Goal: Check status: Check status

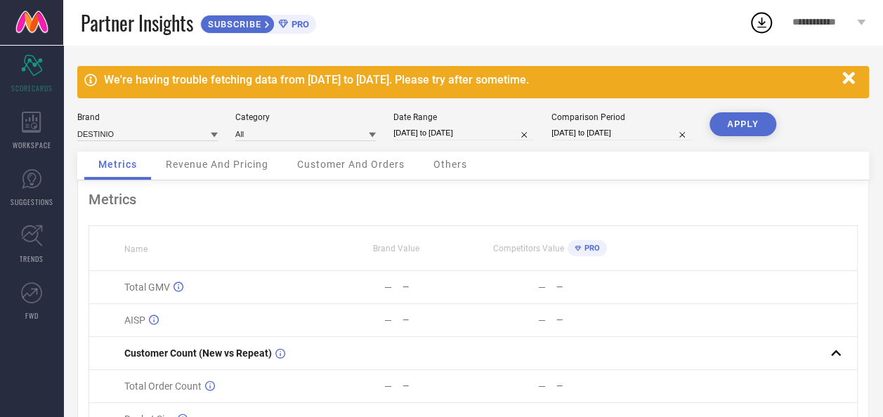
select select "8"
select select "2025"
select select "9"
select select "2025"
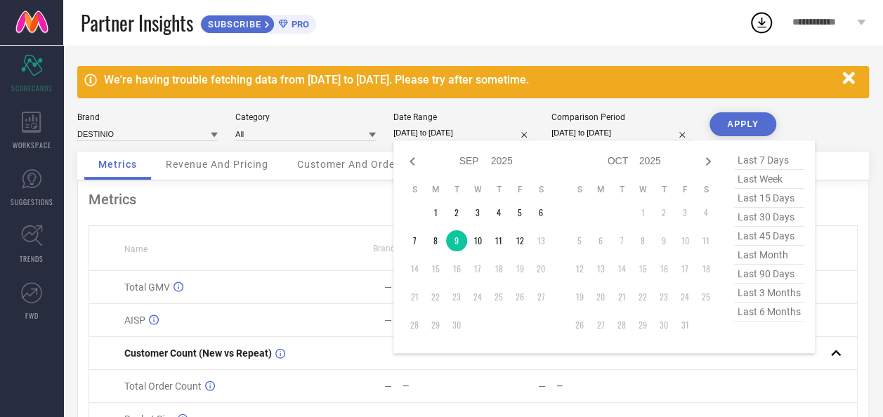
click at [448, 129] on input "[DATE] to [DATE]" at bounding box center [463, 133] width 140 height 15
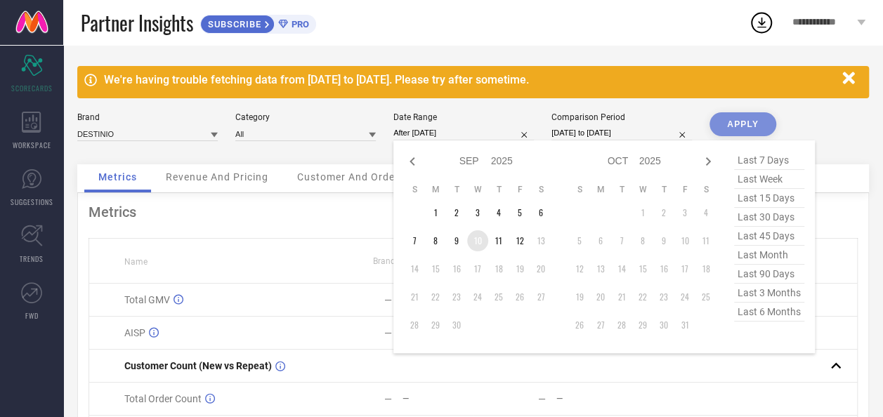
click at [479, 244] on td "10" at bounding box center [477, 240] width 21 height 21
type input "10-09-2025 to 10-09-2025"
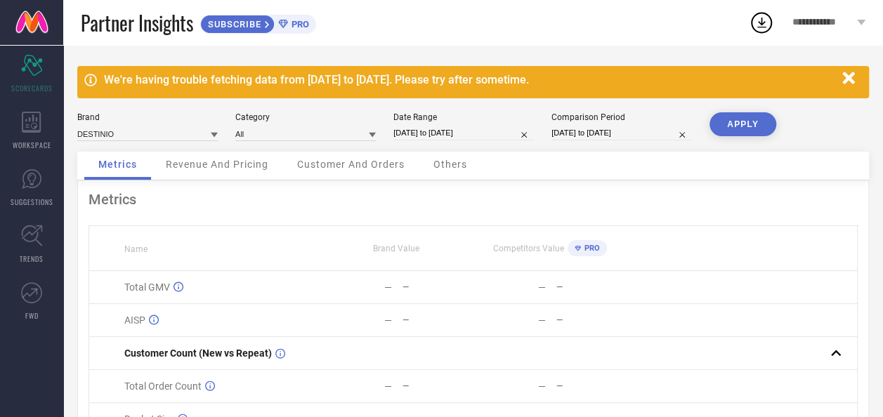
click at [741, 121] on button "APPLY" at bounding box center [742, 124] width 67 height 24
click at [452, 131] on input "10-09-2025 to 10-09-2025" at bounding box center [463, 133] width 140 height 15
select select "8"
select select "2025"
select select "9"
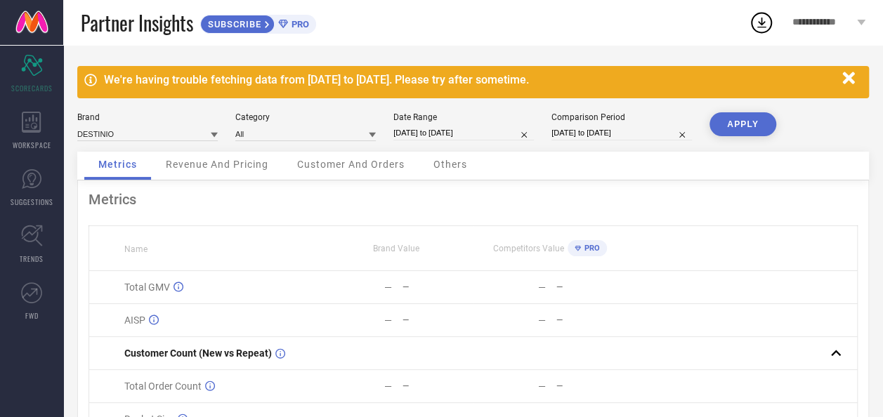
select select "2025"
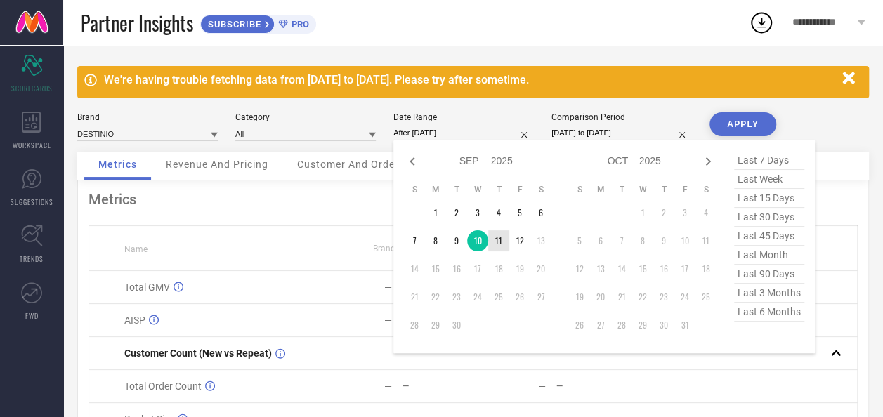
click at [494, 242] on td "11" at bounding box center [498, 240] width 21 height 21
type input "11-09-2025 to 11-09-2025"
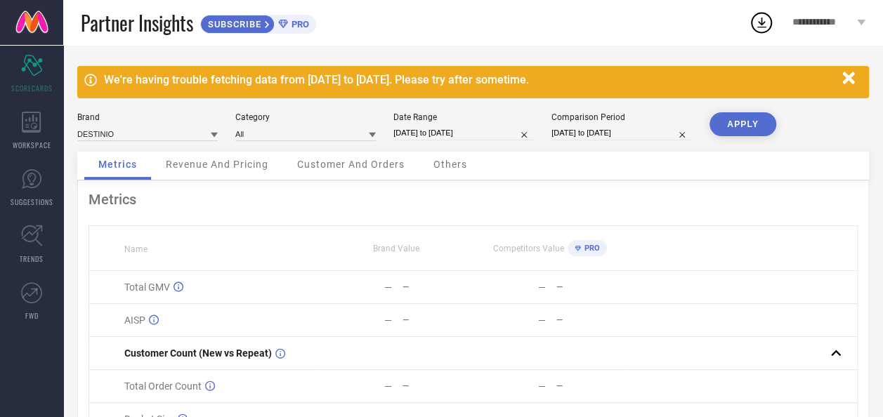
click at [742, 123] on button "APPLY" at bounding box center [742, 124] width 67 height 24
click at [455, 135] on input "11-09-2025 to 11-09-2025" at bounding box center [463, 133] width 140 height 15
select select "8"
select select "2025"
select select "9"
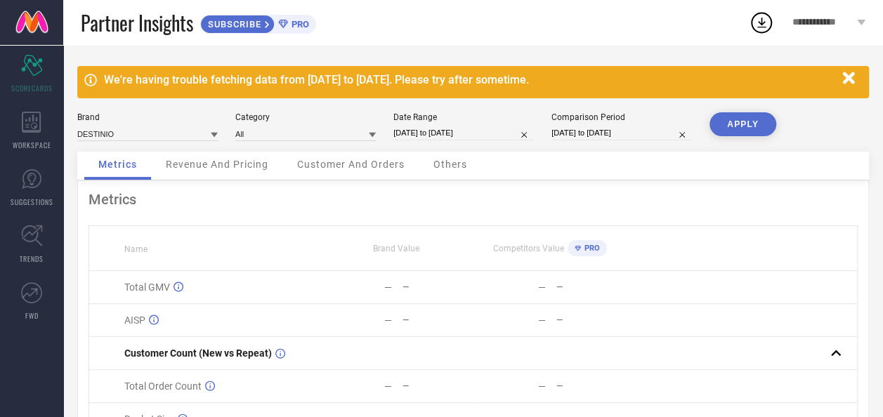
select select "2025"
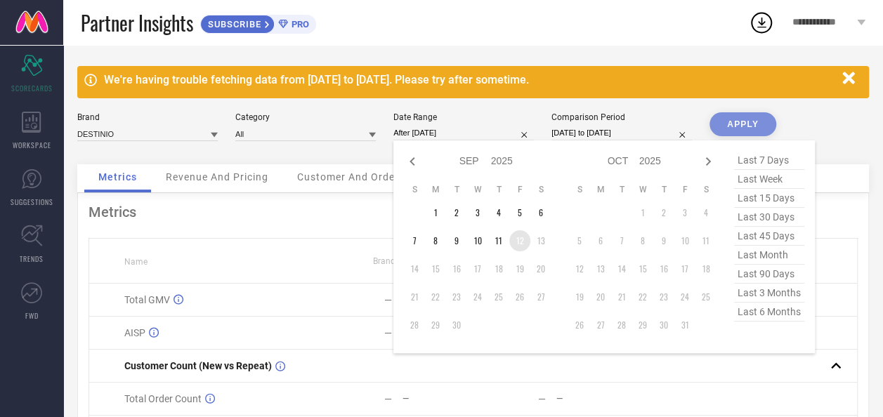
click at [515, 246] on td "12" at bounding box center [519, 240] width 21 height 21
type input "[DATE] to [DATE]"
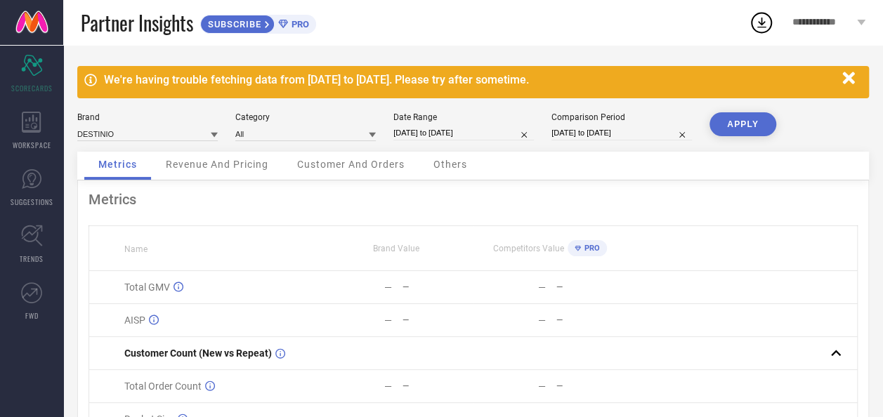
click at [739, 121] on button "APPLY" at bounding box center [742, 124] width 67 height 24
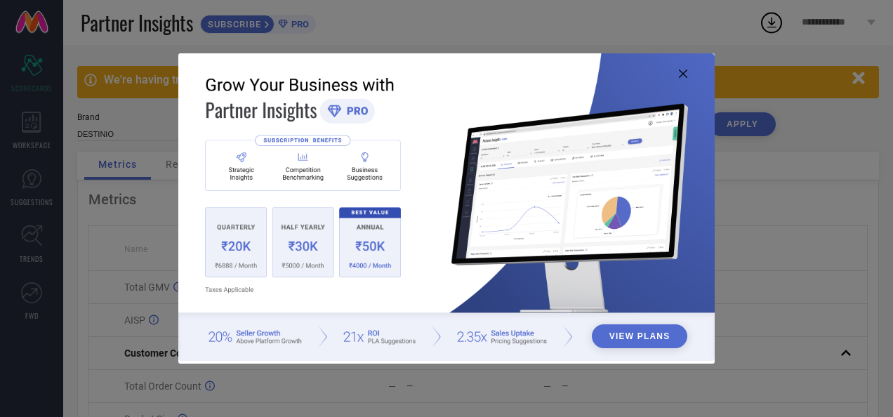
click at [682, 73] on icon at bounding box center [683, 74] width 8 height 8
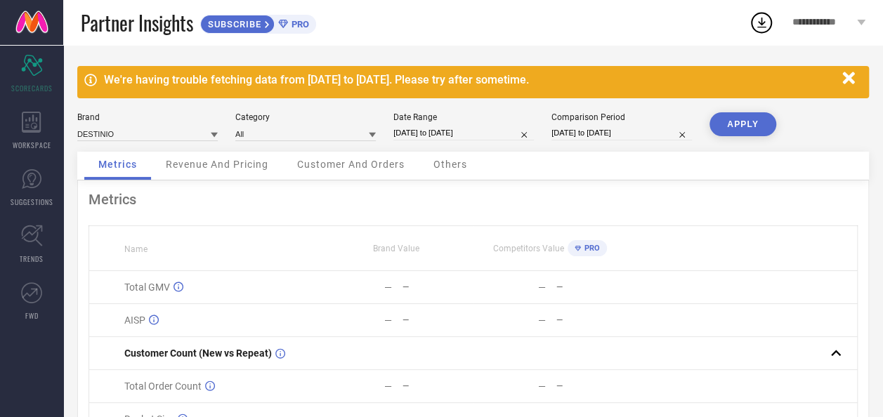
click at [423, 133] on input "[DATE] to [DATE]" at bounding box center [463, 133] width 140 height 15
select select "8"
select select "2025"
select select "9"
select select "2025"
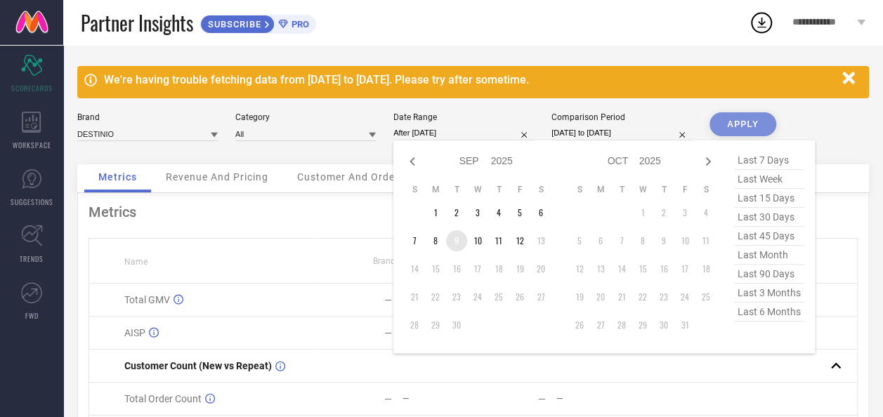
click at [457, 242] on td "9" at bounding box center [456, 240] width 21 height 21
type input "[DATE] to [DATE]"
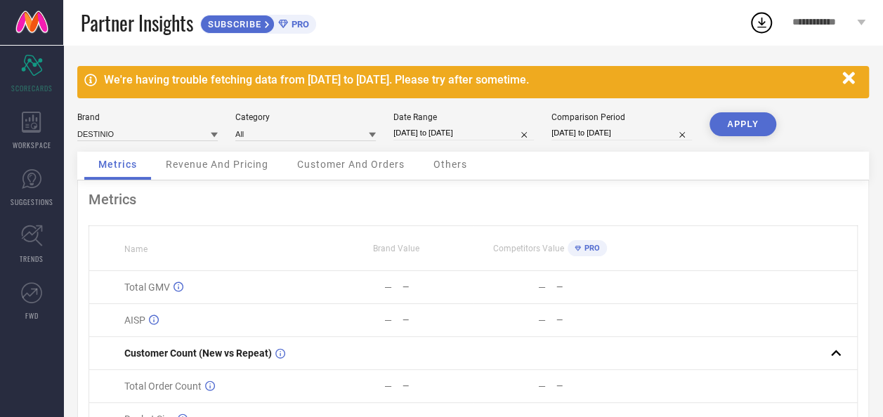
click at [766, 126] on button "APPLY" at bounding box center [742, 124] width 67 height 24
click at [425, 127] on input "[DATE] to [DATE]" at bounding box center [463, 133] width 140 height 15
select select "8"
select select "2025"
select select "9"
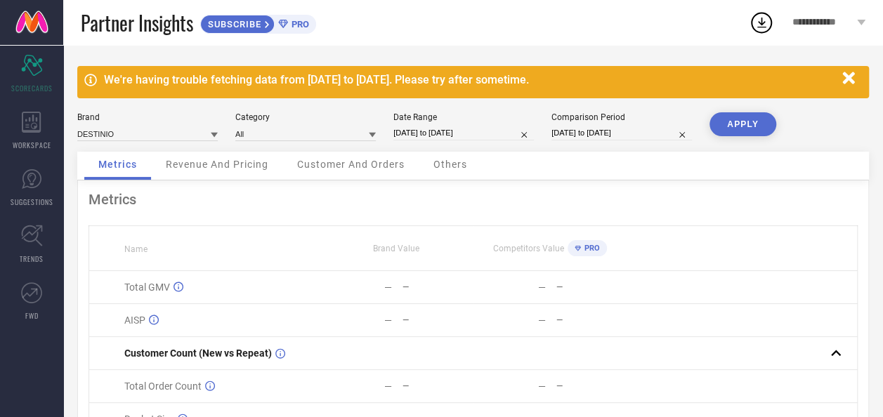
select select "2025"
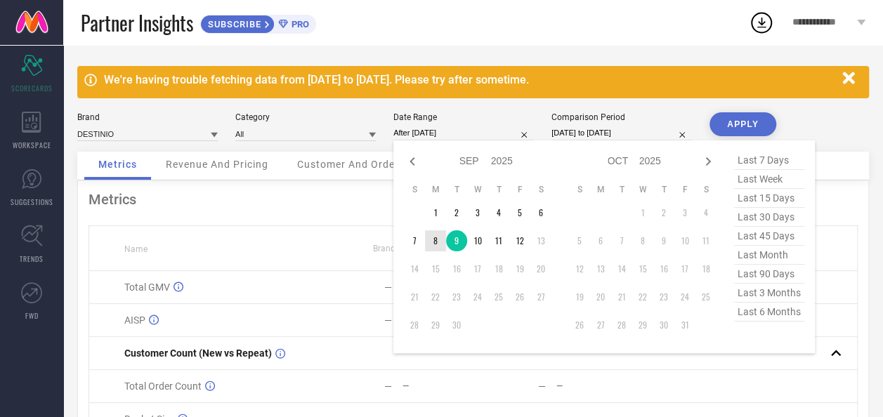
click at [435, 239] on td "8" at bounding box center [435, 240] width 21 height 21
type input "[DATE] to [DATE]"
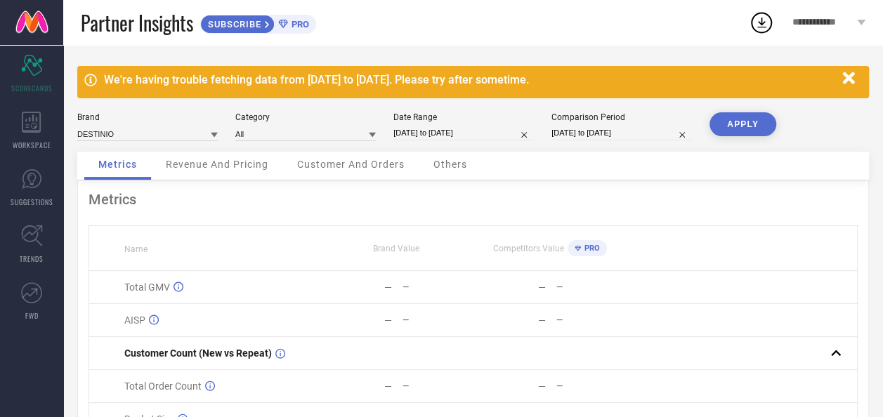
click at [760, 126] on button "APPLY" at bounding box center [742, 124] width 67 height 24
click at [444, 133] on input "[DATE] to [DATE]" at bounding box center [463, 133] width 140 height 15
select select "8"
select select "2025"
select select "9"
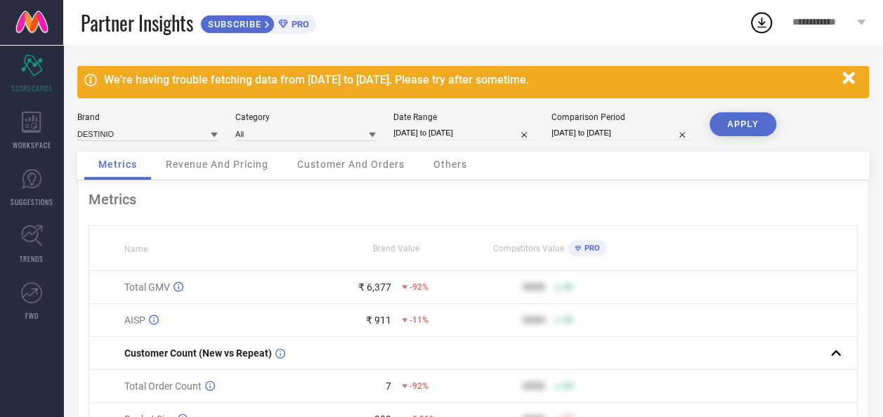
select select "2025"
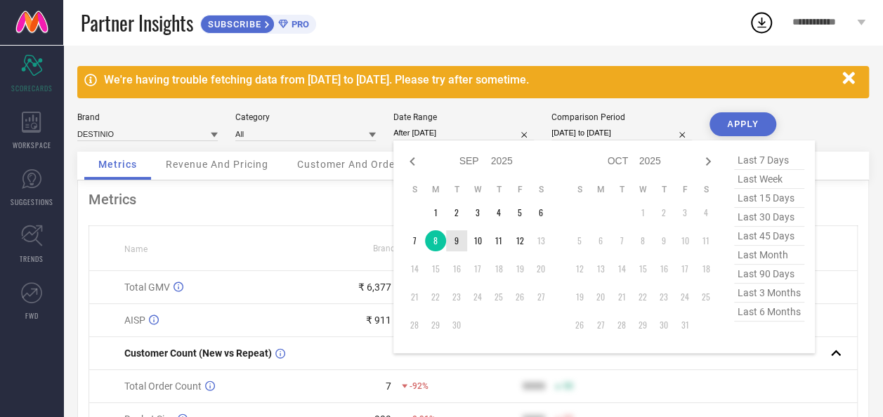
click at [454, 237] on td "9" at bounding box center [456, 240] width 21 height 21
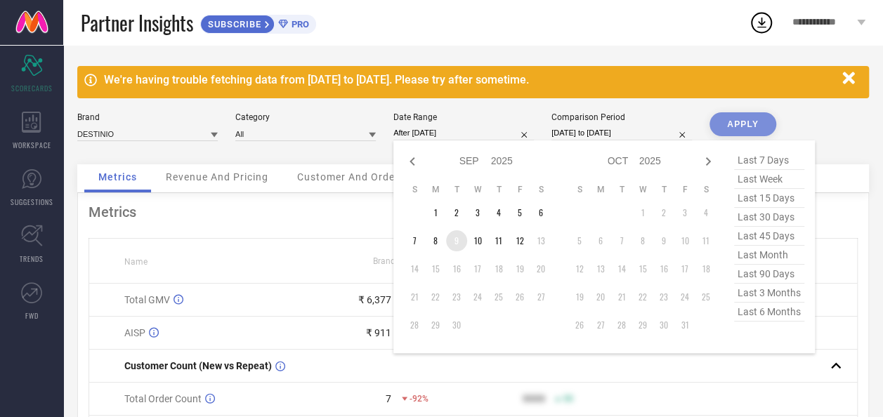
type input "[DATE] to [DATE]"
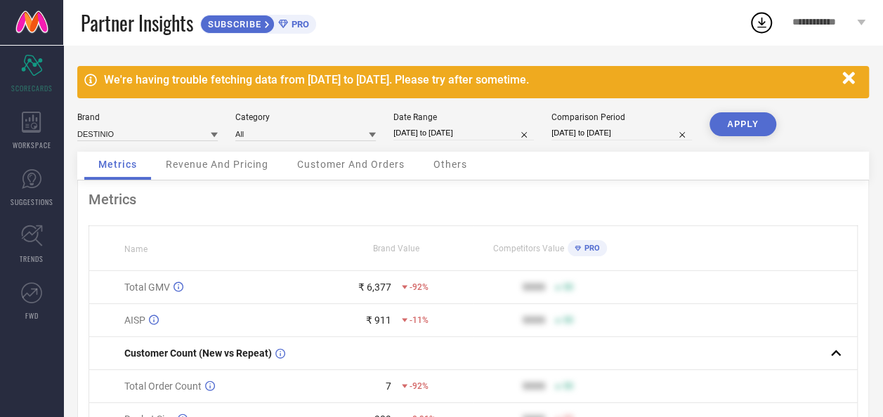
click at [727, 125] on button "APPLY" at bounding box center [742, 124] width 67 height 24
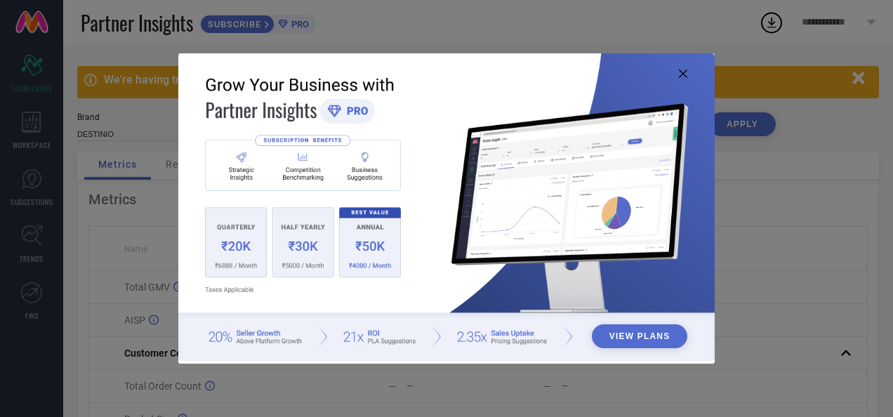
click at [684, 74] on icon at bounding box center [683, 74] width 8 height 8
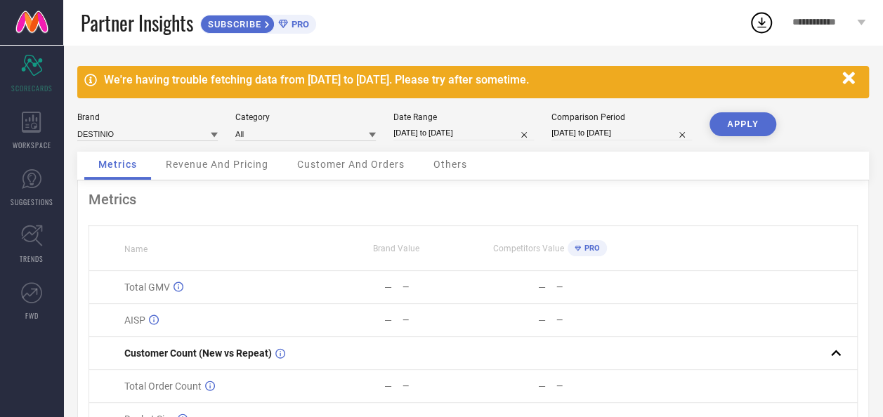
click at [431, 129] on input "[DATE] to [DATE]" at bounding box center [463, 133] width 140 height 15
select select "8"
select select "2025"
select select "9"
select select "2025"
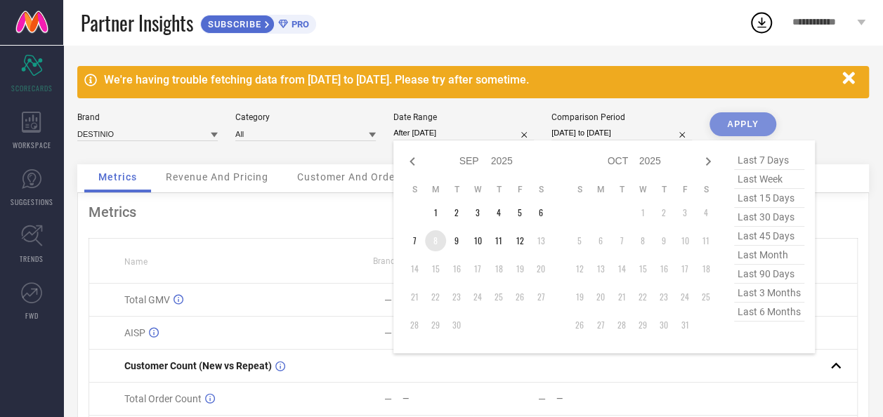
click at [433, 240] on td "8" at bounding box center [435, 240] width 21 height 21
type input "08-09-2025 to 09-09-2025"
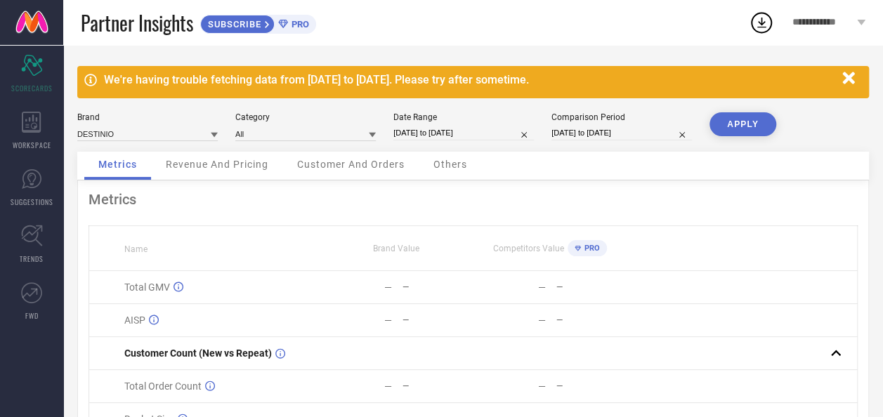
click at [750, 117] on button "APPLY" at bounding box center [742, 124] width 67 height 24
select select "8"
select select "2025"
select select "9"
select select "2025"
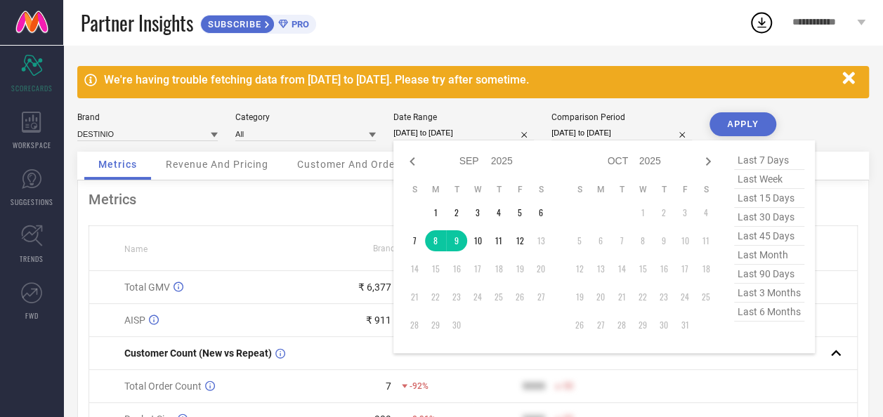
click at [437, 133] on input "08-09-2025 to 09-09-2025" at bounding box center [463, 133] width 140 height 15
click at [456, 239] on td "9" at bounding box center [456, 240] width 21 height 21
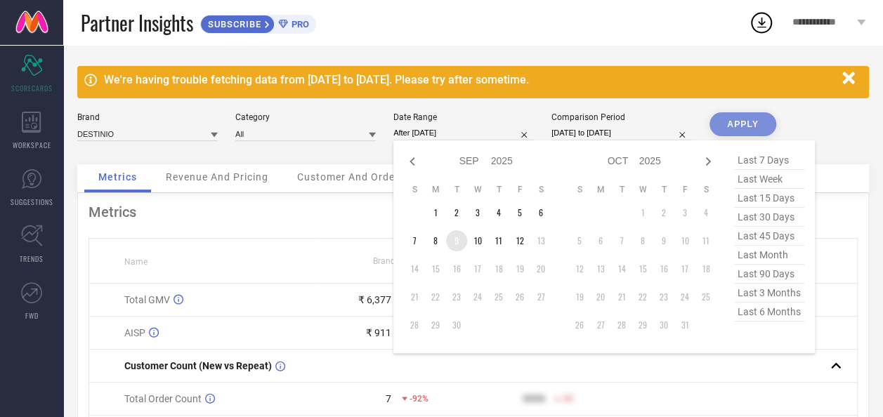
type input "[DATE] to [DATE]"
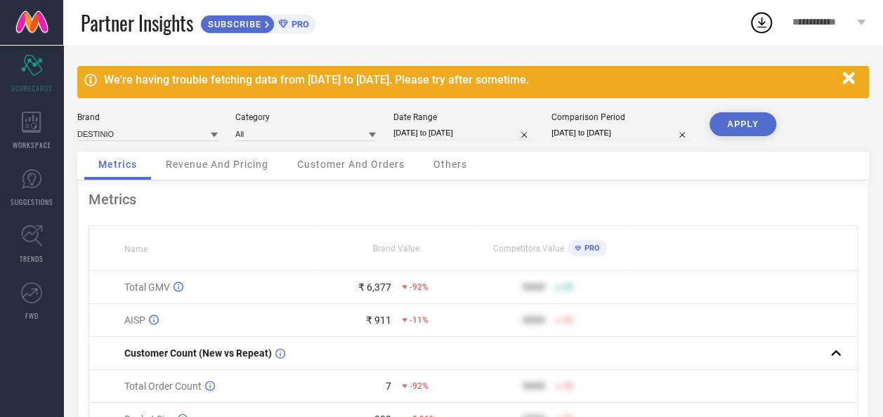
click at [734, 124] on button "APPLY" at bounding box center [742, 124] width 67 height 24
